Goal: Use online tool/utility: Use online tool/utility

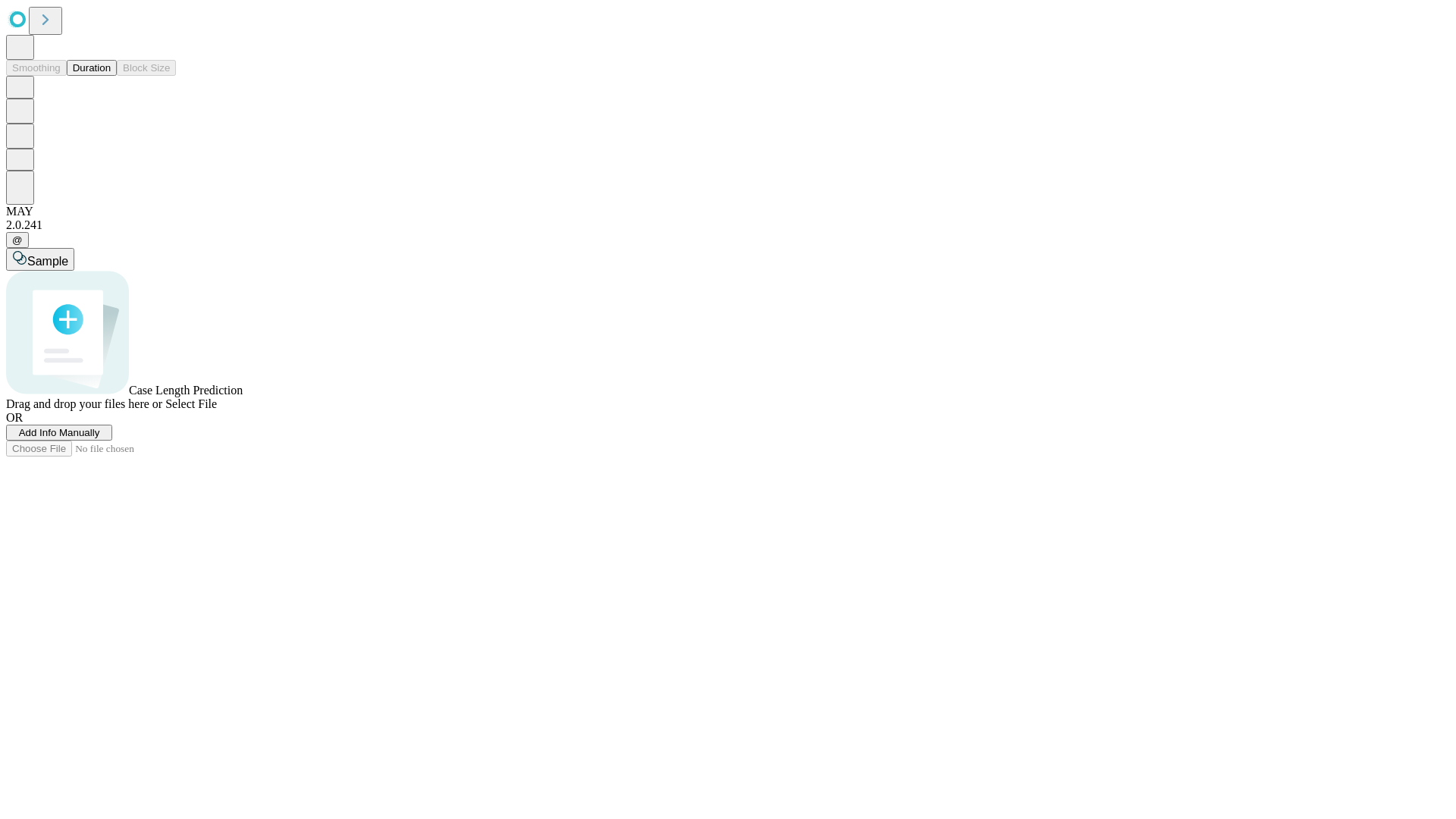
click at [111, 76] on button "Duration" at bounding box center [91, 67] width 50 height 16
click at [100, 438] on span "Add Info Manually" at bounding box center [59, 432] width 81 height 11
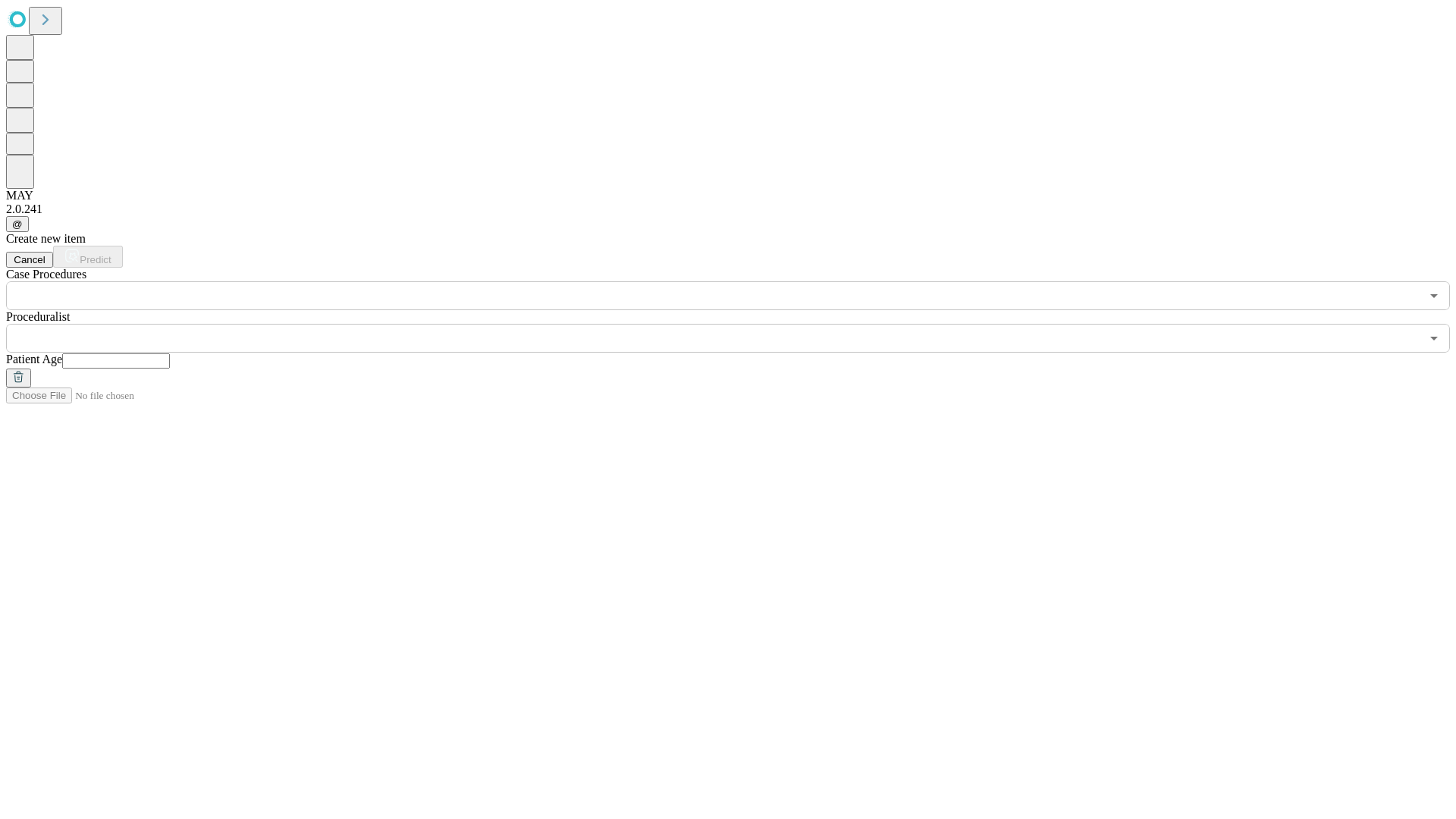
click at [170, 353] on input "text" at bounding box center [115, 361] width 107 height 15
type input "**"
click at [738, 324] on input "text" at bounding box center [713, 338] width 1414 height 29
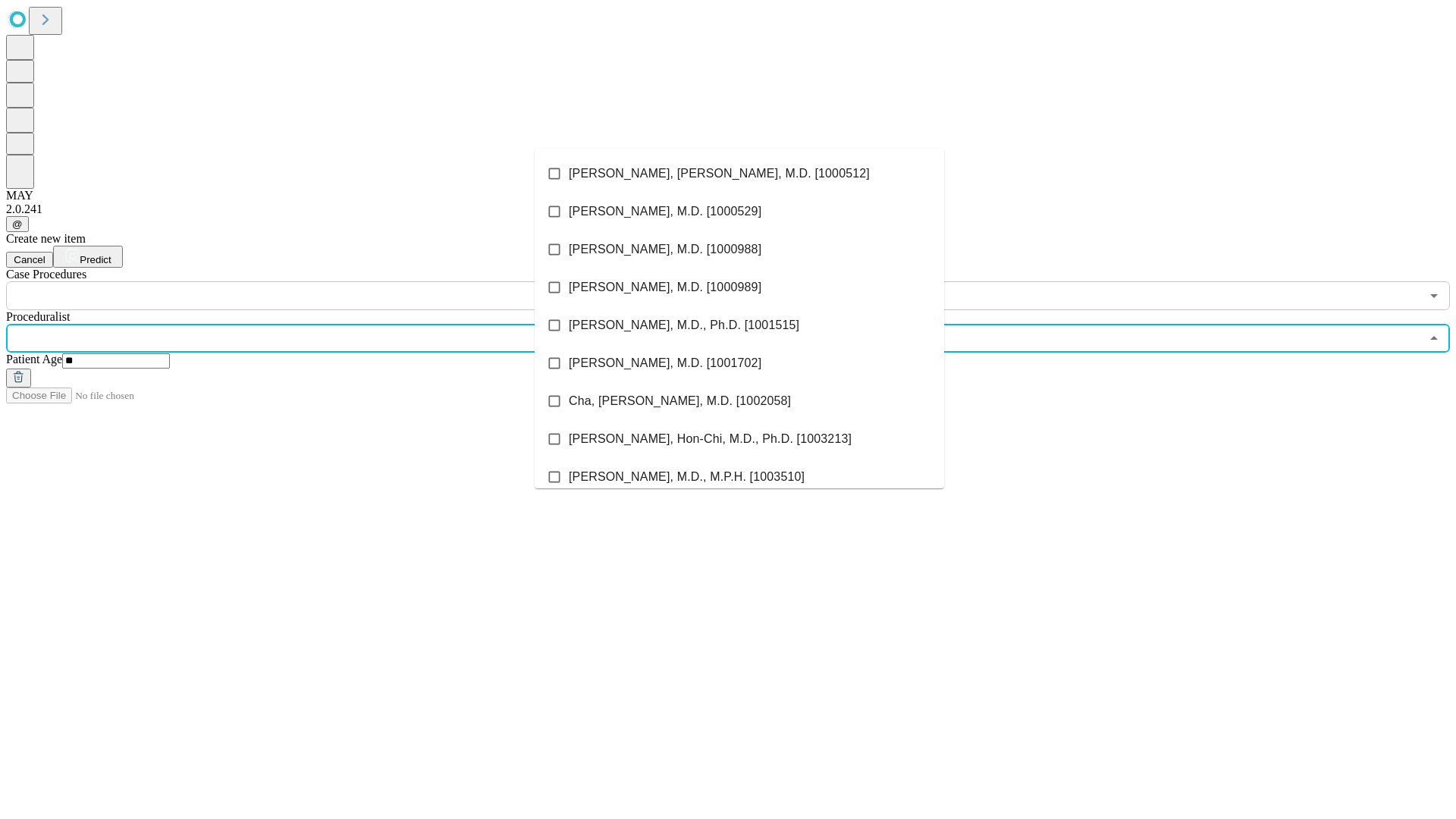
click at [739, 174] on li "[PERSON_NAME], [PERSON_NAME], M.D. [1000512]" at bounding box center [739, 174] width 410 height 38
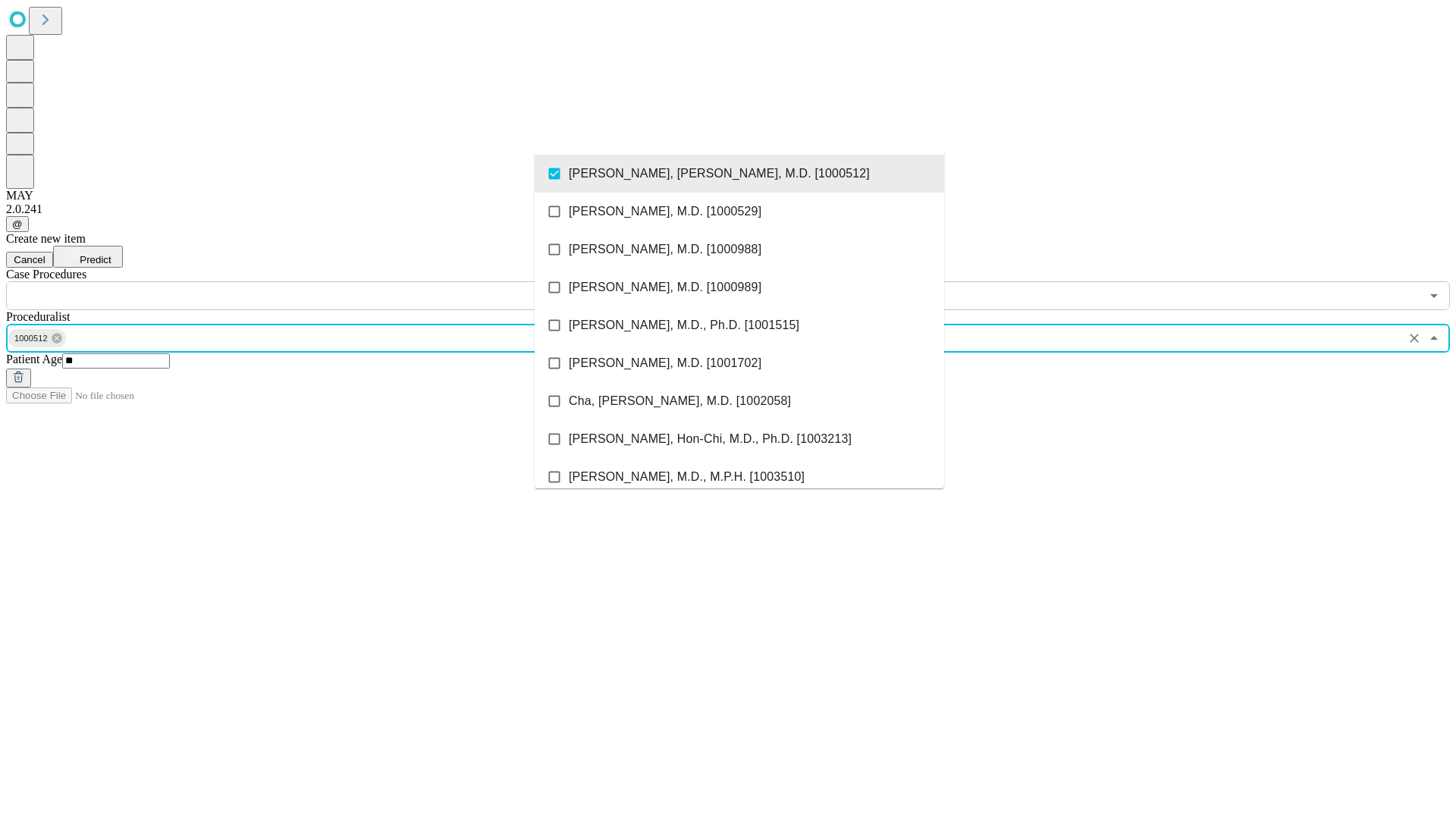
click at [318, 281] on input "text" at bounding box center [713, 295] width 1414 height 29
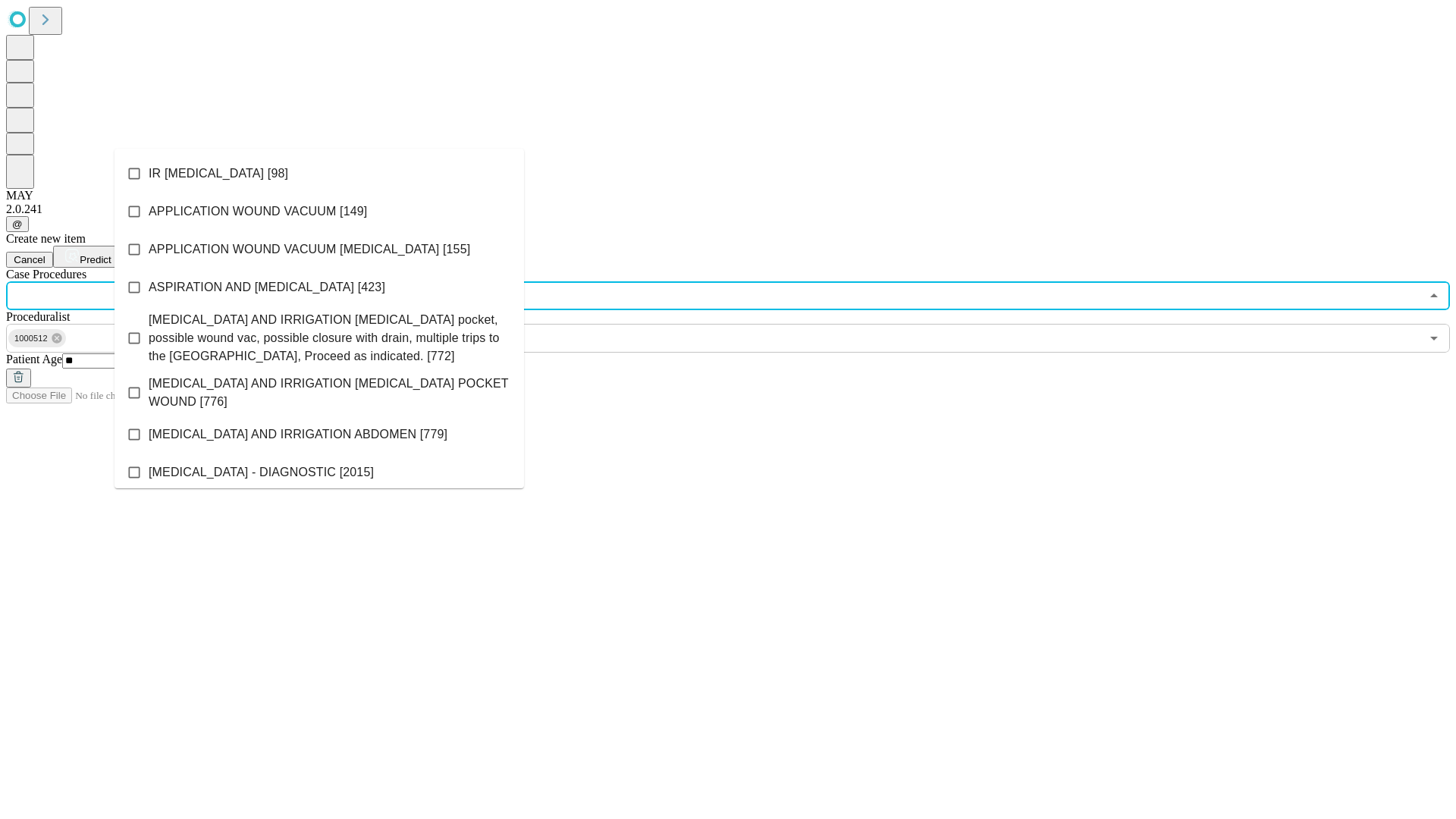
click at [319, 174] on li "IR [MEDICAL_DATA] [98]" at bounding box center [318, 174] width 410 height 38
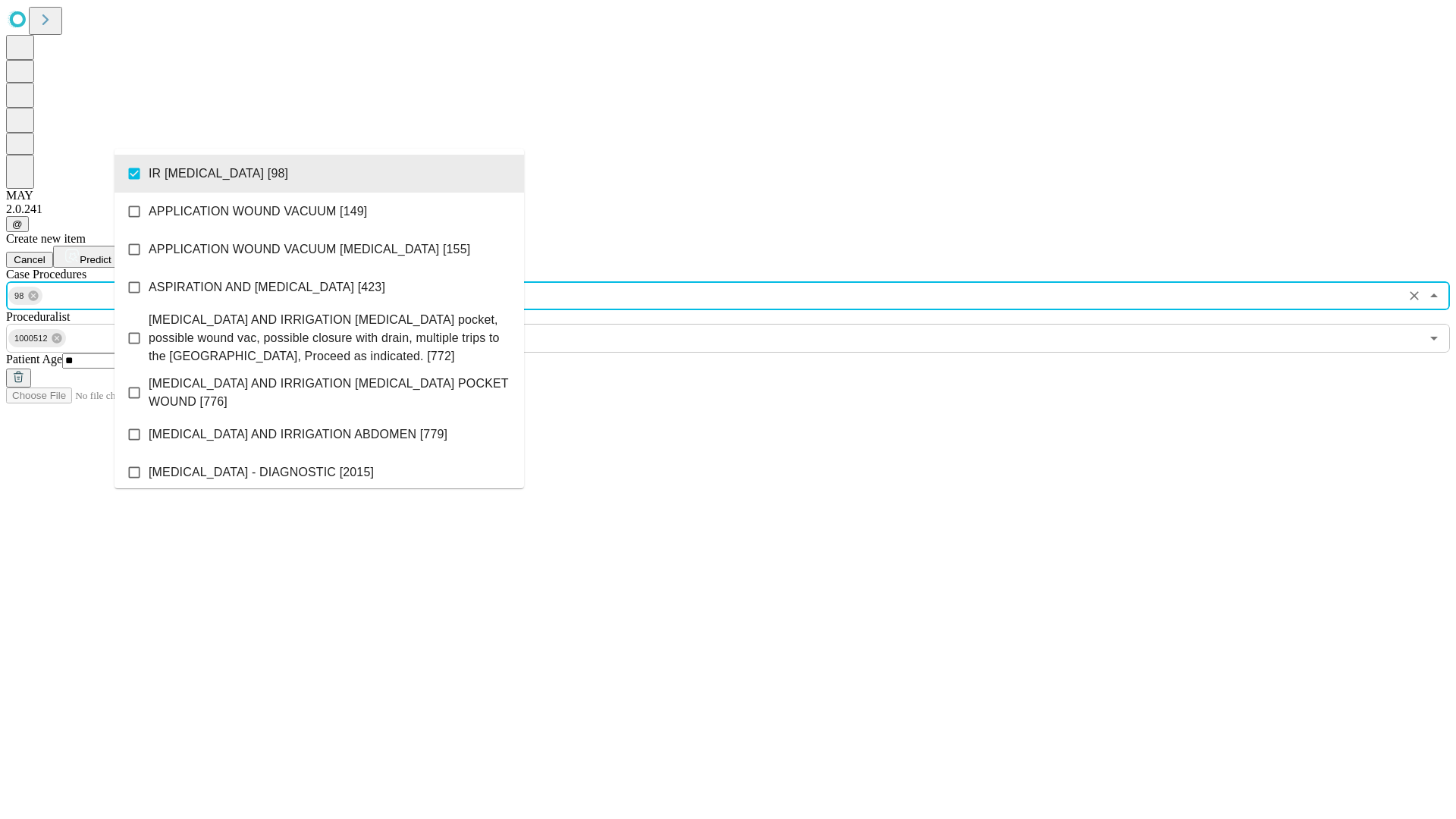
click at [111, 254] on span "Predict" at bounding box center [95, 259] width 31 height 11
